Goal: Task Accomplishment & Management: Manage account settings

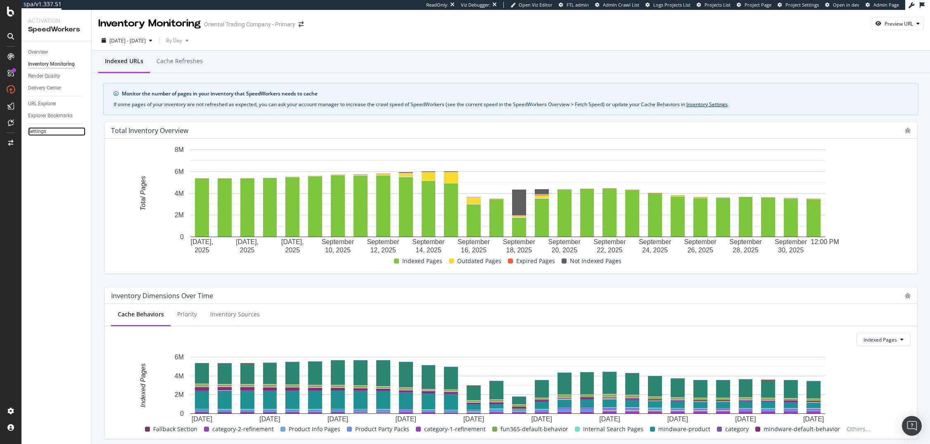
click at [48, 135] on link "Settings" at bounding box center [56, 131] width 57 height 9
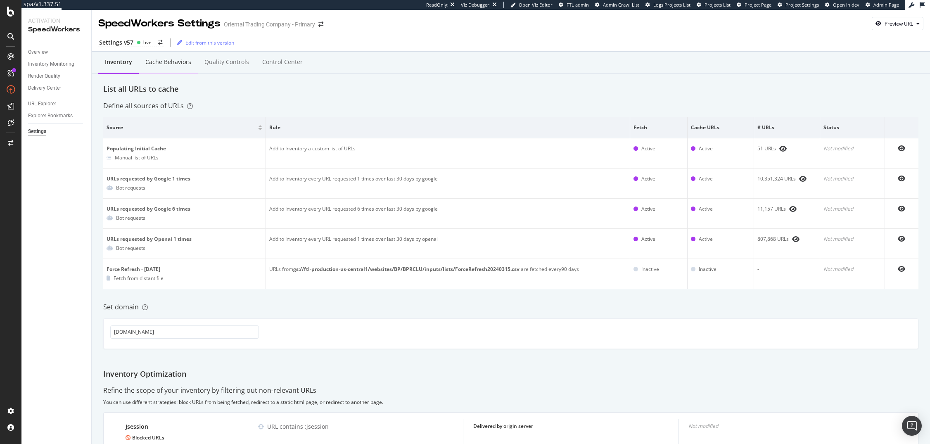
click at [175, 69] on div "Cache behaviors" at bounding box center [168, 62] width 59 height 23
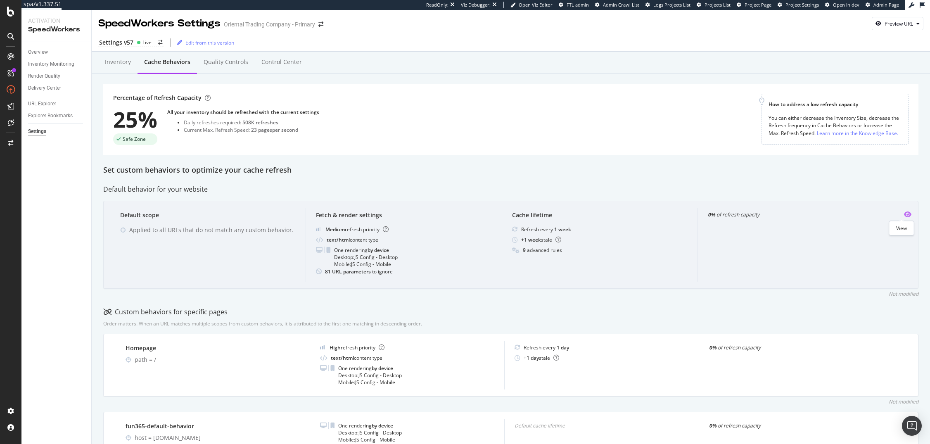
click at [904, 216] on icon "eye" at bounding box center [907, 214] width 7 height 7
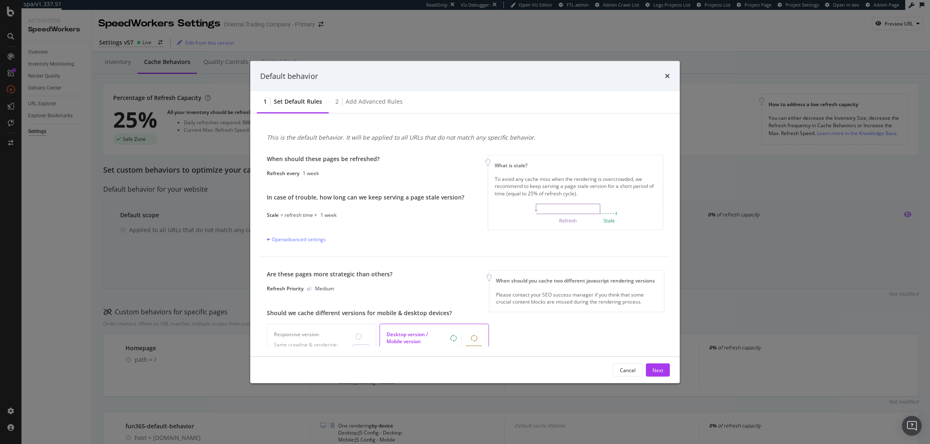
scroll to position [202, 0]
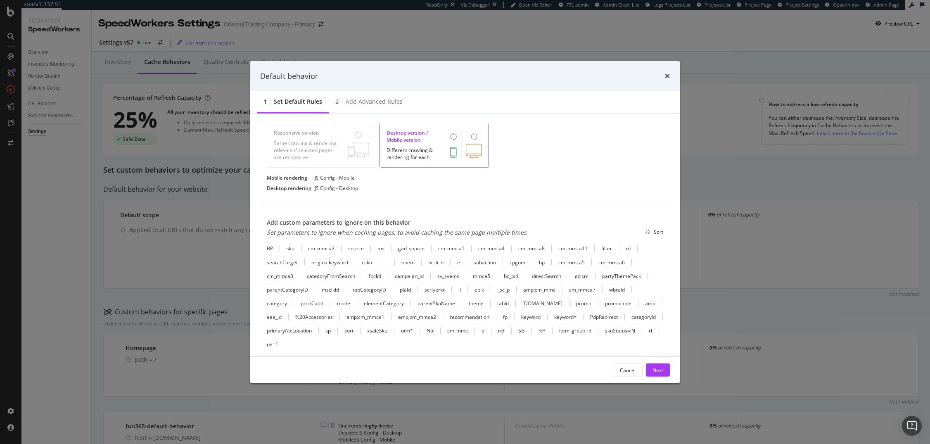
click at [583, 203] on div "Are these pages more strategic than others? Refresh Priority Medium Should we c…" at bounding box center [465, 130] width 410 height 150
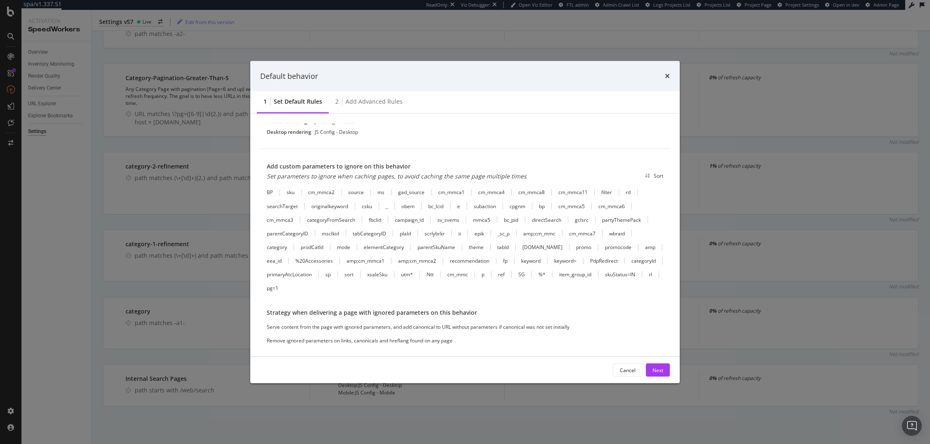
scroll to position [266, 0]
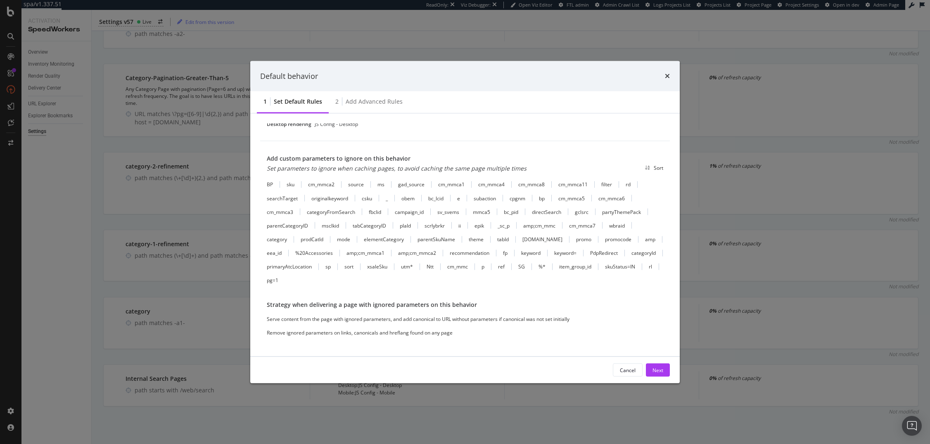
click at [432, 135] on div "Are these pages more strategic than others? Refresh Priority Medium Should we c…" at bounding box center [465, 66] width 410 height 150
